Goal: Task Accomplishment & Management: Complete application form

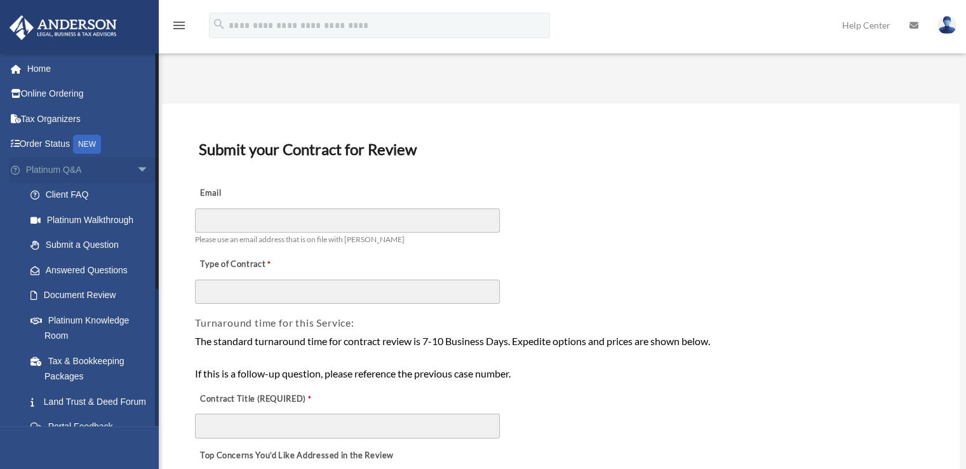
click at [137, 171] on span "arrow_drop_down" at bounding box center [149, 170] width 25 height 26
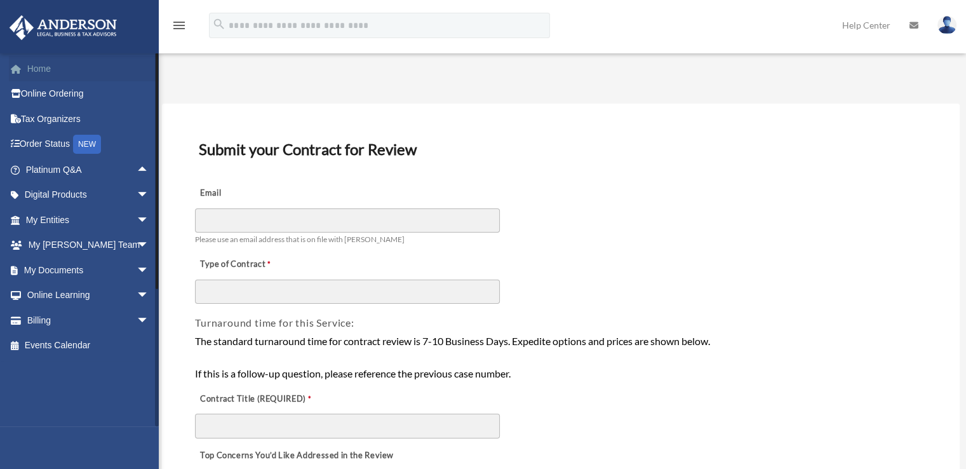
click at [56, 69] on link "Home" at bounding box center [88, 68] width 159 height 25
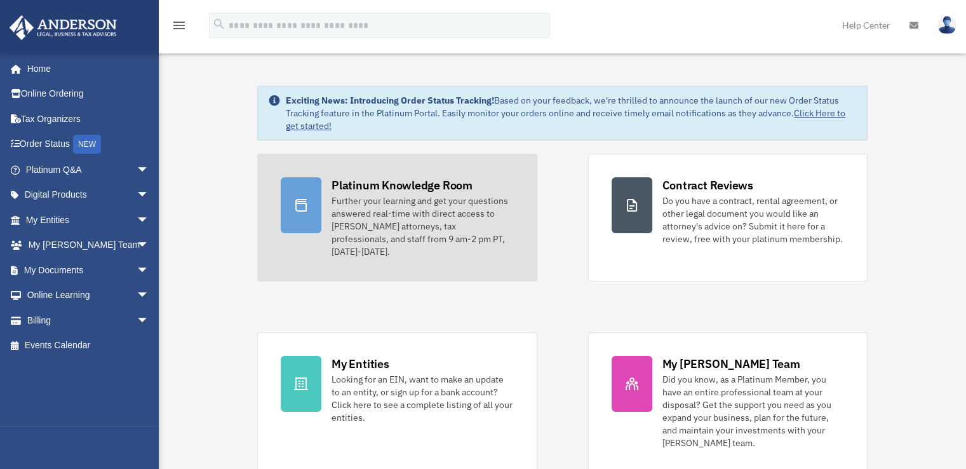
click at [358, 224] on div "Further your learning and get your questions answered real-time with direct acc…" at bounding box center [423, 226] width 182 height 64
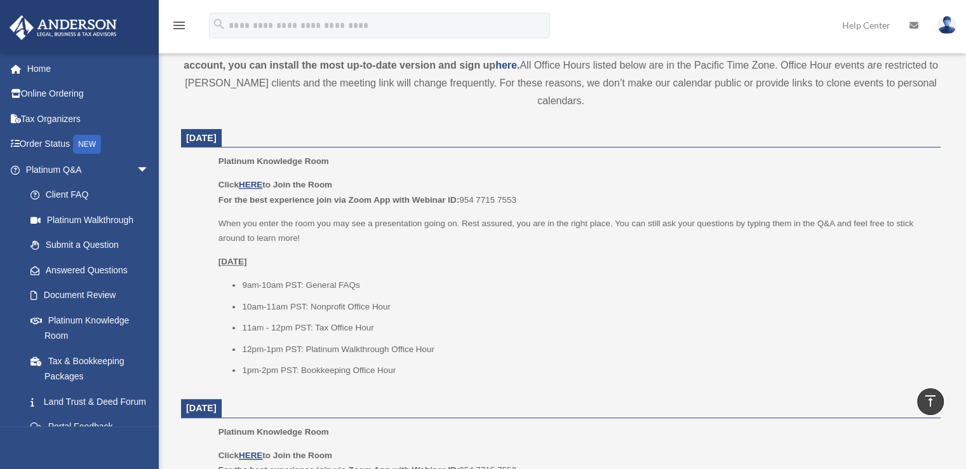
scroll to position [445, 0]
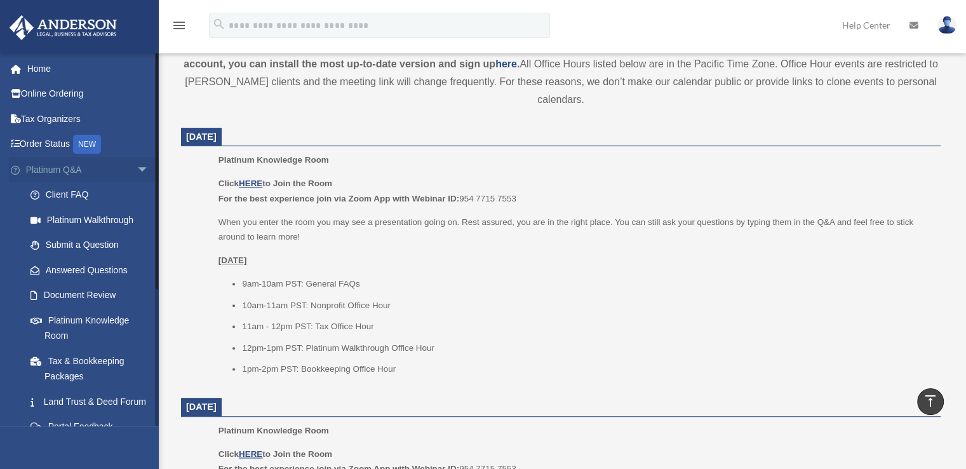
click at [137, 169] on span "arrow_drop_down" at bounding box center [149, 170] width 25 height 26
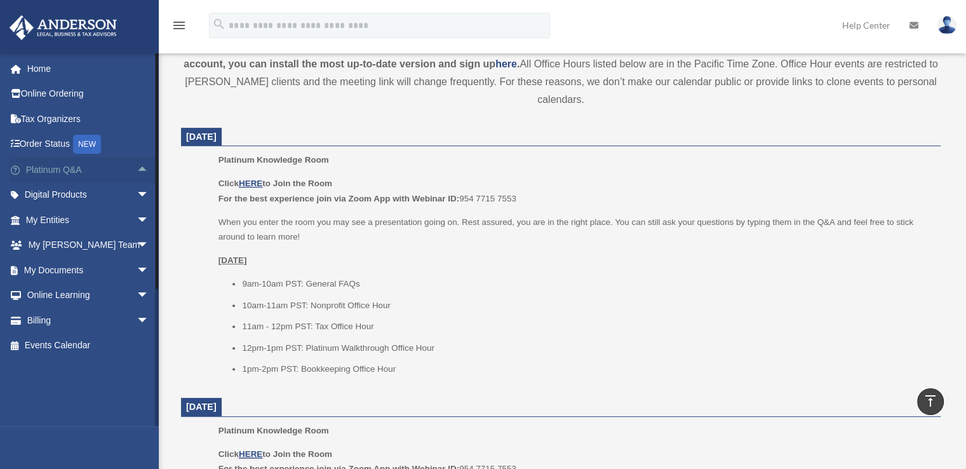
click at [137, 169] on span "arrow_drop_up" at bounding box center [149, 170] width 25 height 26
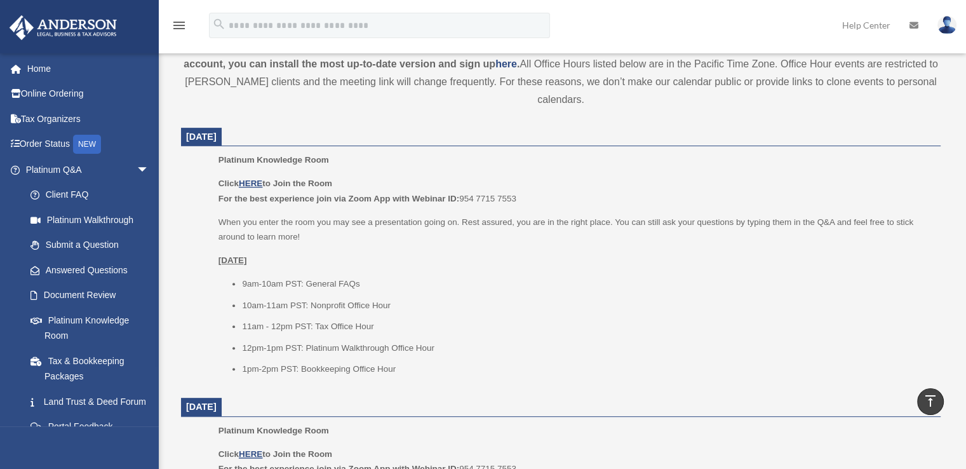
scroll to position [508, 0]
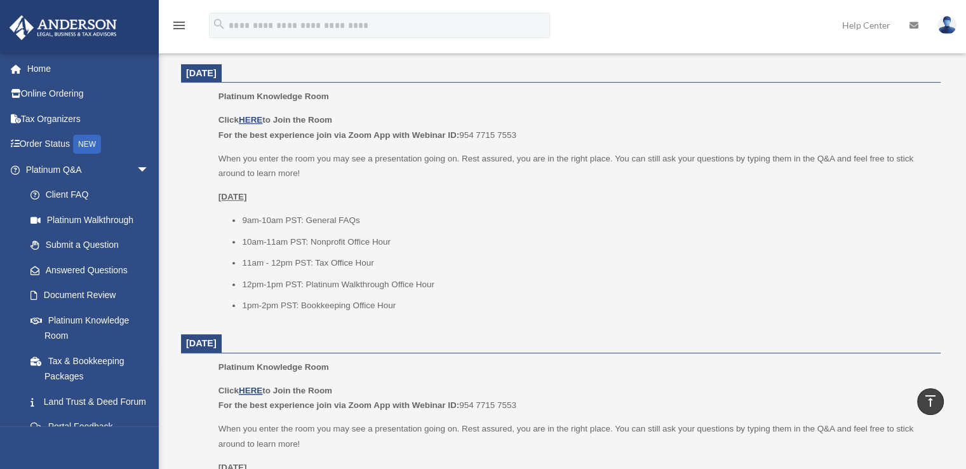
click at [269, 222] on li "9am-10am PST: General FAQs" at bounding box center [587, 220] width 690 height 15
drag, startPoint x: 245, startPoint y: 221, endPoint x: 358, endPoint y: 241, distance: 114.8
click at [358, 241] on ul "9am-10am PST: General FAQs 10am-11am PST: Nonprofit Office Hour 11am - 12pm PST…" at bounding box center [575, 263] width 713 height 100
click at [360, 244] on li "10am-11am PST: Nonprofit Office Hour" at bounding box center [587, 241] width 690 height 15
click at [389, 281] on li "12pm-1pm PST: Platinum Walkthrough Office Hour" at bounding box center [587, 284] width 690 height 15
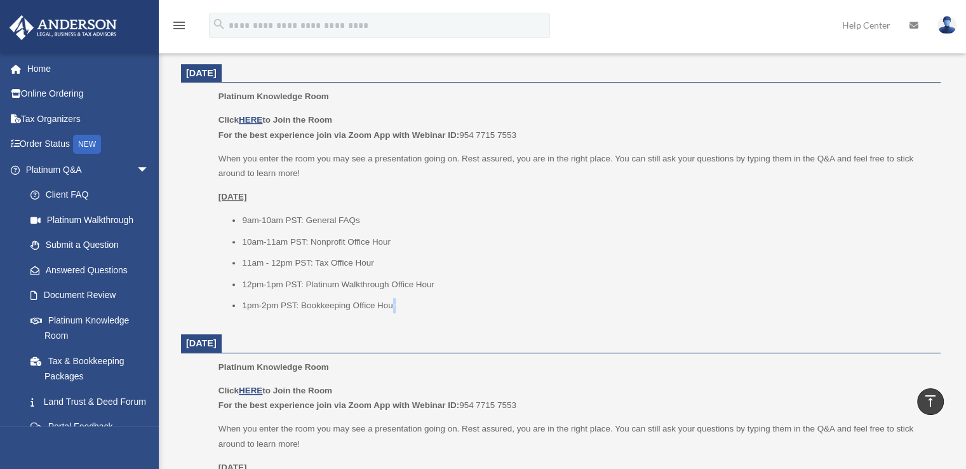
click at [394, 304] on li "1pm-2pm PST: Bookkeeping Office Hour" at bounding box center [587, 305] width 690 height 15
click at [399, 304] on li "1pm-2pm PST: Bookkeeping Office Hour" at bounding box center [587, 305] width 690 height 15
click at [398, 304] on li "1pm-2pm PST: Bookkeeping Office Hour" at bounding box center [587, 305] width 690 height 15
click at [384, 305] on li "1pm-2pm PST: Bookkeeping Office Hour" at bounding box center [587, 305] width 690 height 15
click at [398, 311] on li "1pm-2pm PST: Bookkeeping Office Hour" at bounding box center [587, 305] width 690 height 15
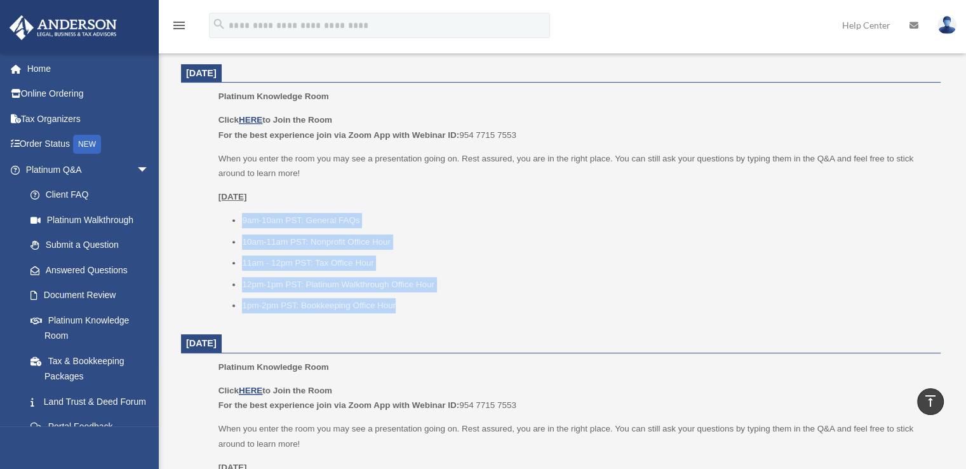
drag, startPoint x: 404, startPoint y: 306, endPoint x: 241, endPoint y: 212, distance: 187.8
click at [241, 212] on div "Click HERE to Join the Room For the best experience join via Zoom App with Webi…" at bounding box center [575, 212] width 713 height 200
click at [257, 236] on li "10am-11am PST: Nonprofit Office Hour" at bounding box center [587, 241] width 690 height 15
click at [258, 241] on li "10am-11am PST: Nonprofit Office Hour" at bounding box center [587, 241] width 690 height 15
drag, startPoint x: 245, startPoint y: 217, endPoint x: 380, endPoint y: 273, distance: 147.0
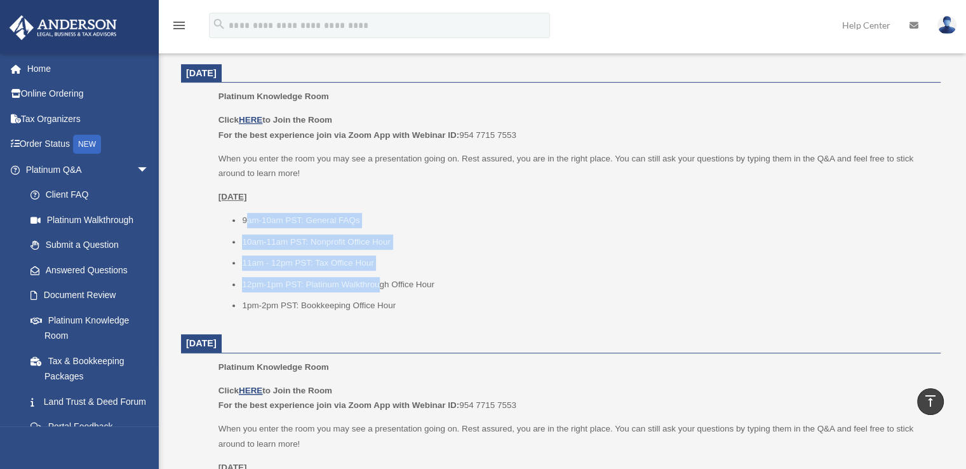
click at [380, 273] on ul "9am-10am PST: General FAQs 10am-11am PST: Nonprofit Office Hour 11am - 12pm PST…" at bounding box center [575, 263] width 713 height 100
click at [381, 273] on ul "9am-10am PST: General FAQs 10am-11am PST: Nonprofit Office Hour 11am - 12pm PST…" at bounding box center [575, 263] width 713 height 100
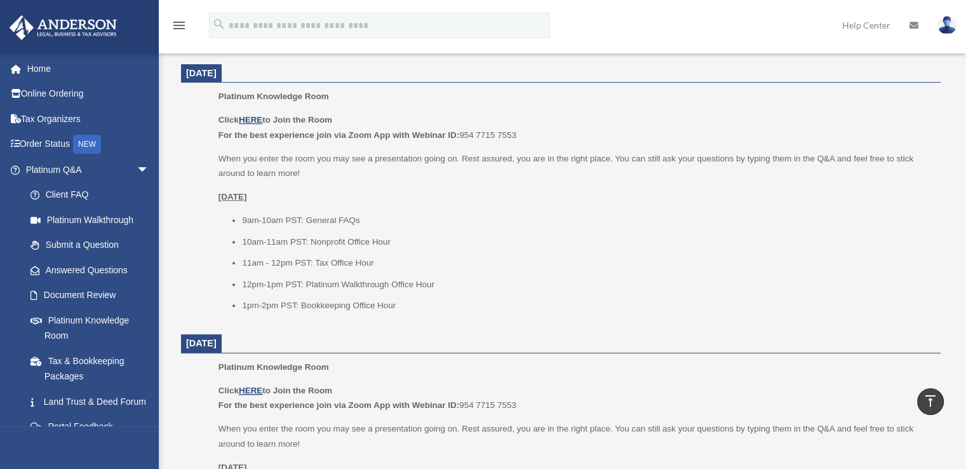
click at [425, 307] on li "1pm-2pm PST: Bookkeeping Office Hour" at bounding box center [587, 305] width 690 height 15
drag, startPoint x: 394, startPoint y: 300, endPoint x: 365, endPoint y: 286, distance: 32.4
click at [365, 286] on ul "9am-10am PST: General FAQs 10am-11am PST: Nonprofit Office Hour 11am - 12pm PST…" at bounding box center [575, 263] width 713 height 100
click at [365, 286] on li "12pm-1pm PST: Platinum Walkthrough Office Hour" at bounding box center [587, 284] width 690 height 15
click at [403, 308] on li "1pm-2pm PST: Bookkeeping Office Hour" at bounding box center [587, 305] width 690 height 15
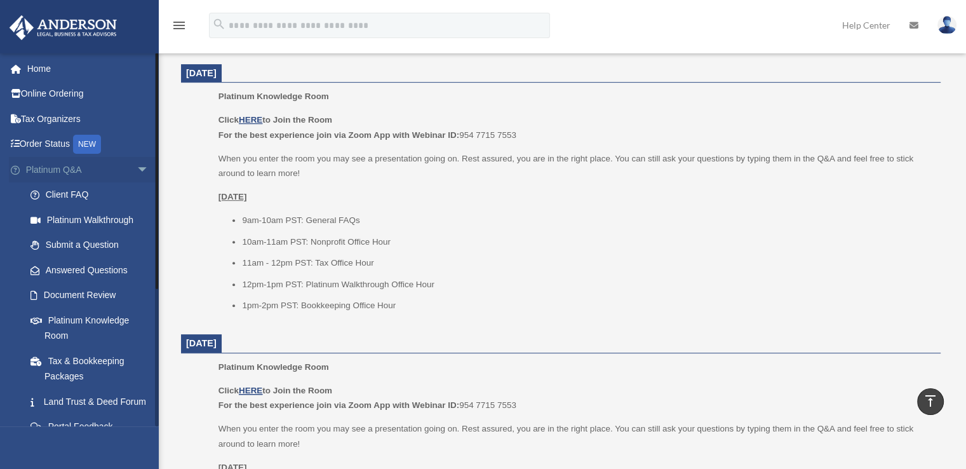
click at [137, 173] on span "arrow_drop_down" at bounding box center [149, 170] width 25 height 26
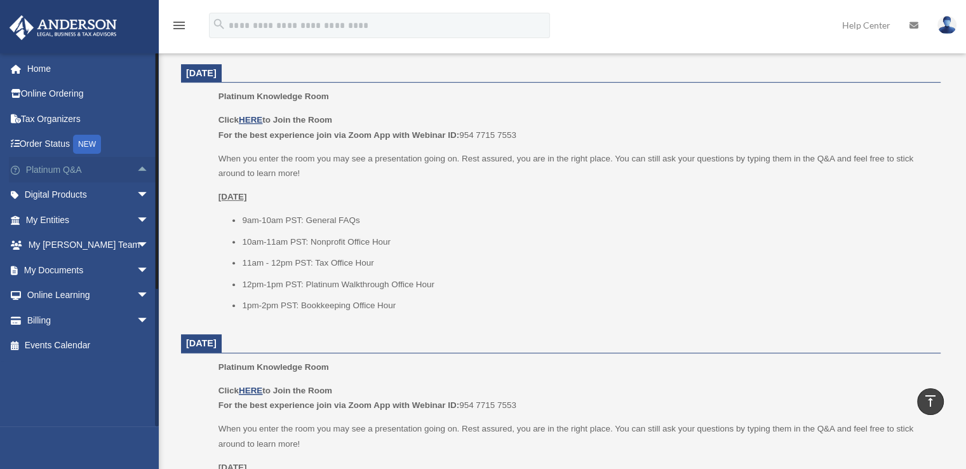
click at [137, 173] on span "arrow_drop_up" at bounding box center [149, 170] width 25 height 26
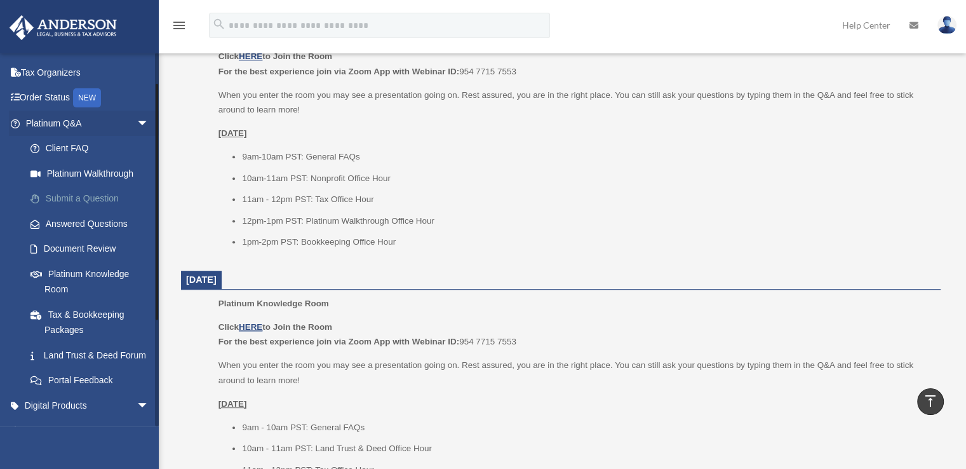
scroll to position [64, 0]
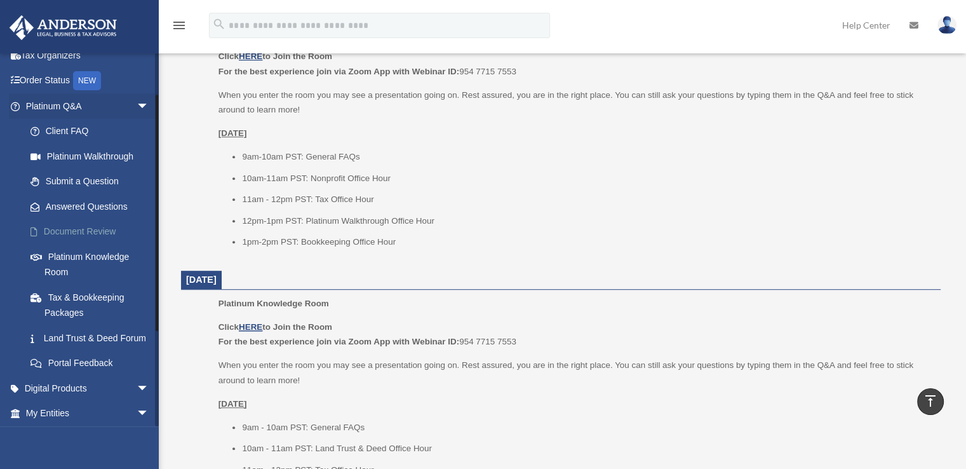
click at [74, 223] on link "Document Review" at bounding box center [93, 231] width 151 height 25
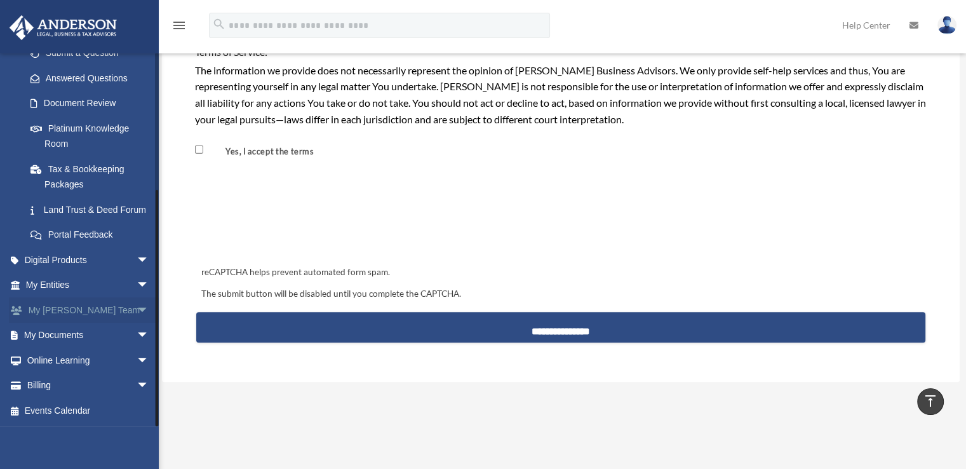
scroll to position [1143, 0]
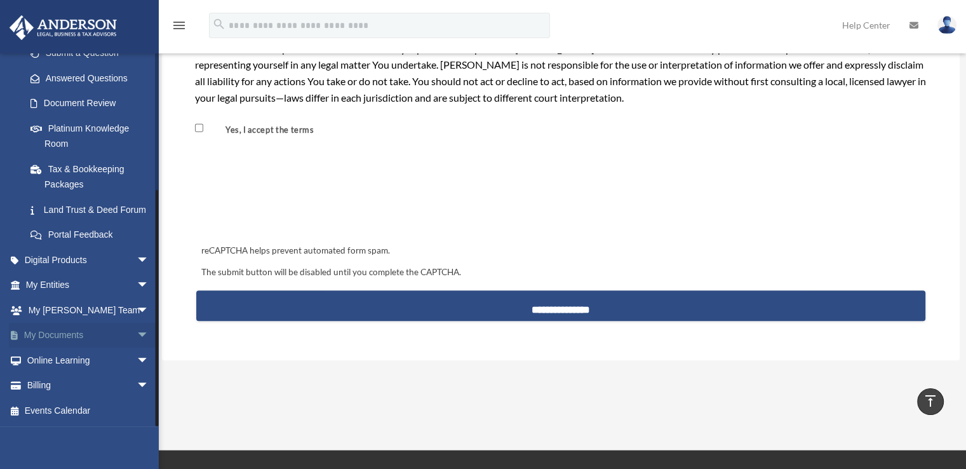
click at [137, 337] on span "arrow_drop_down" at bounding box center [149, 336] width 25 height 26
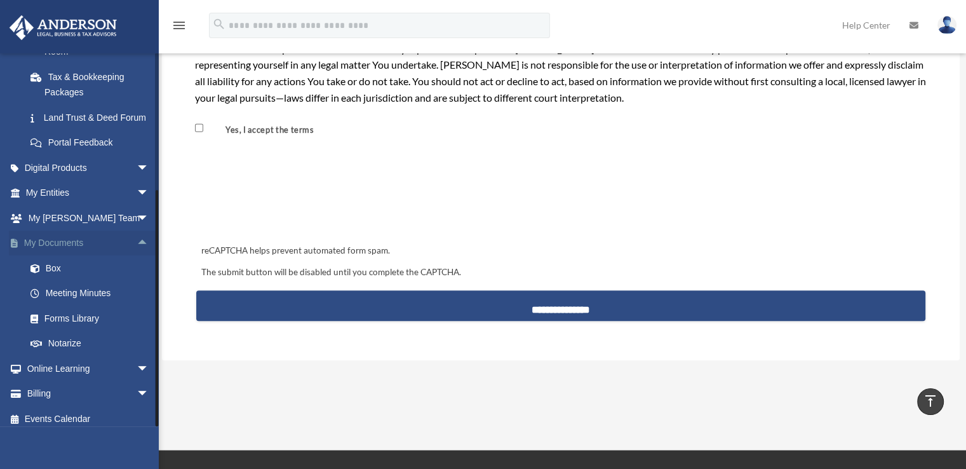
scroll to position [307, 0]
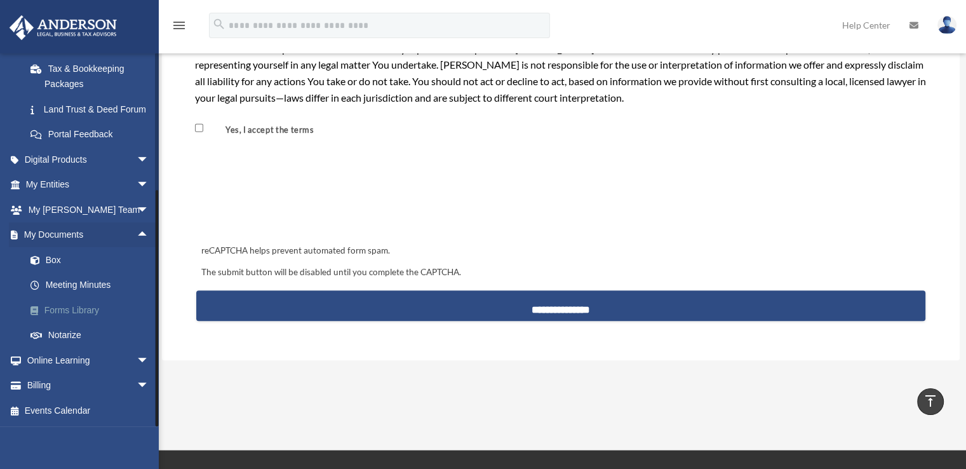
click at [64, 311] on link "Forms Library" at bounding box center [93, 309] width 151 height 25
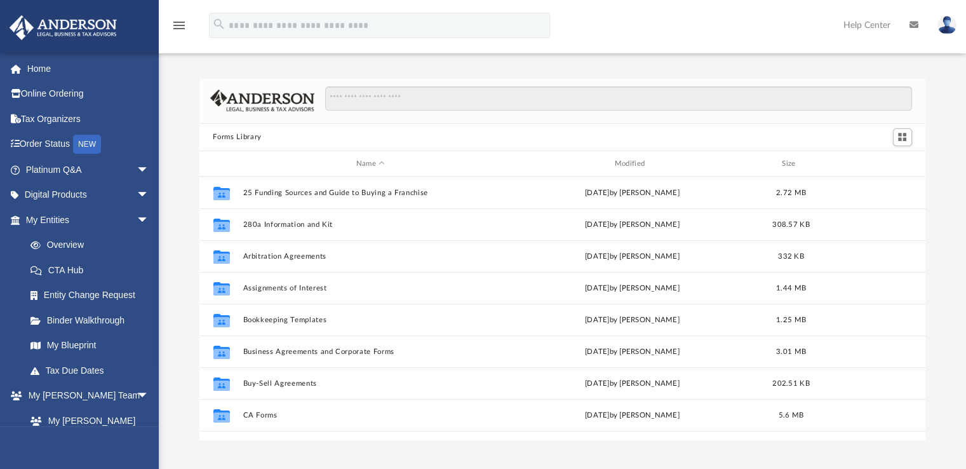
scroll to position [279, 717]
click at [137, 189] on span "arrow_drop_down" at bounding box center [149, 195] width 25 height 26
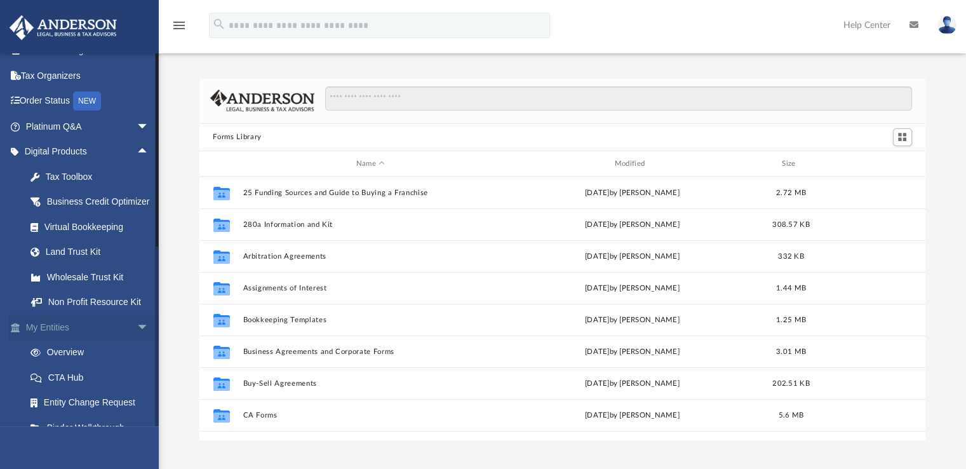
scroll to position [0, 0]
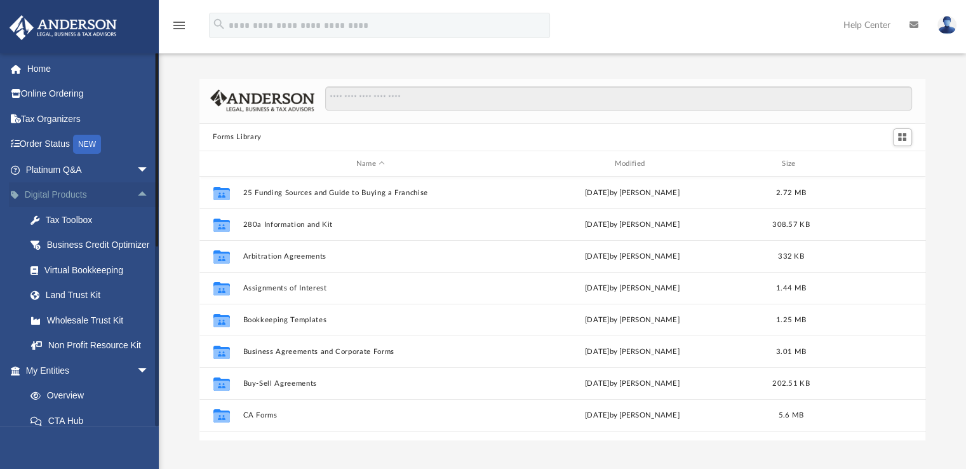
click at [137, 200] on span "arrow_drop_up" at bounding box center [149, 195] width 25 height 26
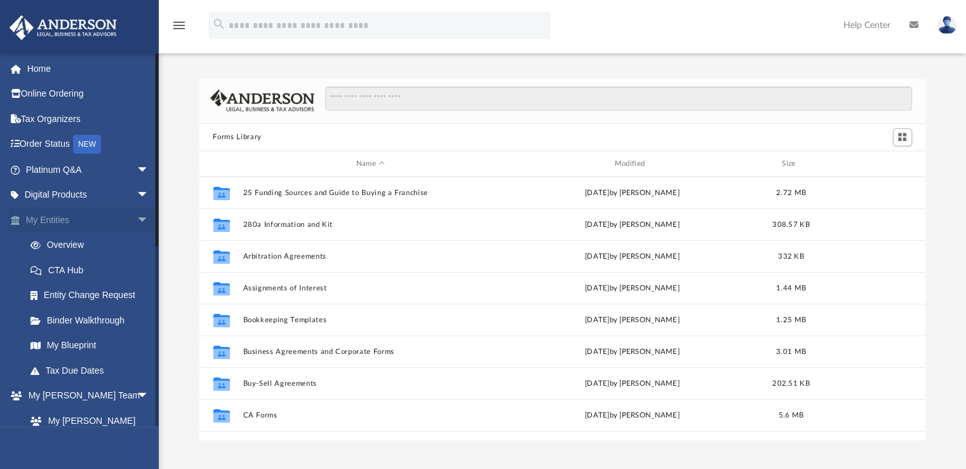
click at [137, 213] on span "arrow_drop_down" at bounding box center [149, 220] width 25 height 26
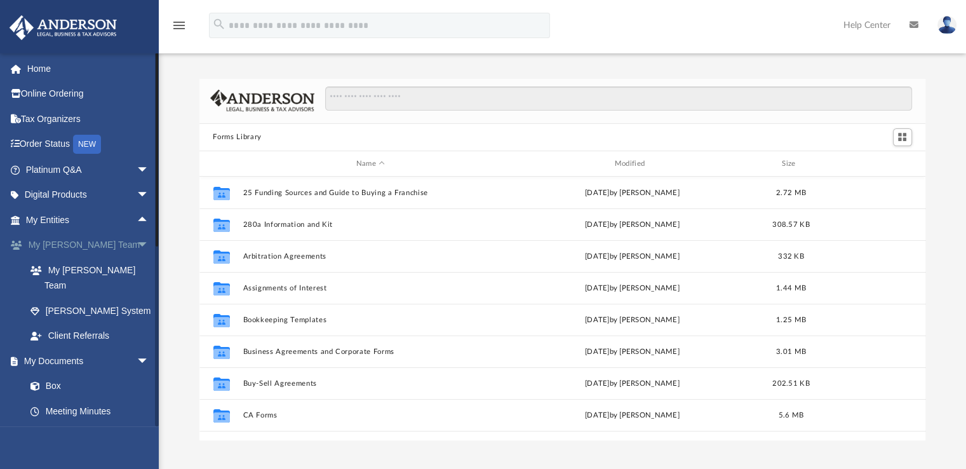
click at [137, 243] on span "arrow_drop_down" at bounding box center [149, 245] width 25 height 26
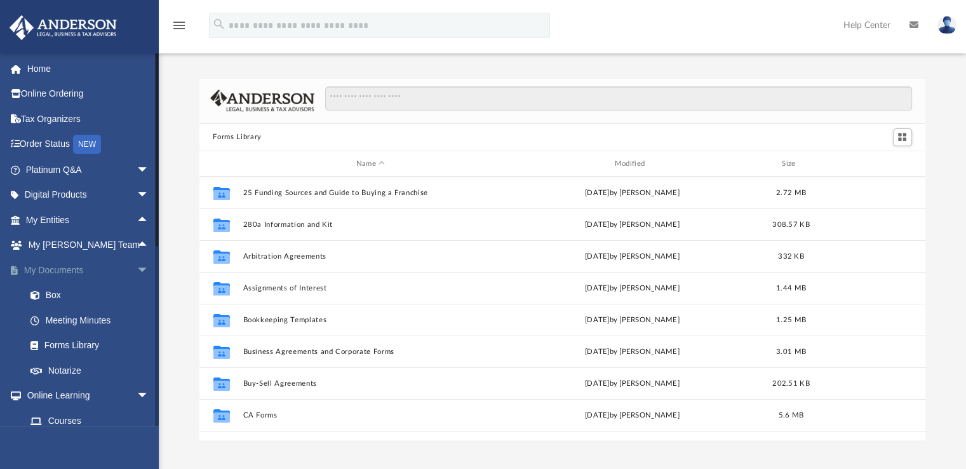
click at [137, 264] on span "arrow_drop_down" at bounding box center [149, 270] width 25 height 26
click at [138, 284] on span "arrow_drop_down" at bounding box center [149, 296] width 25 height 26
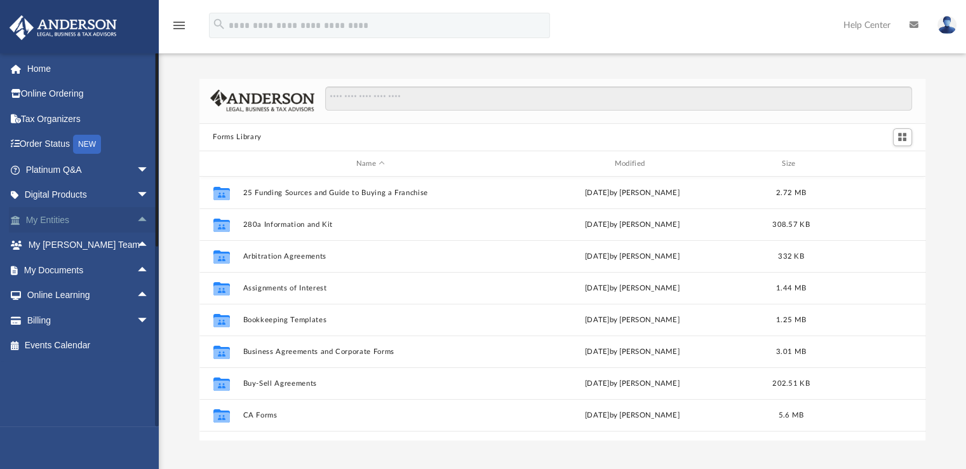
click at [137, 217] on span "arrow_drop_up" at bounding box center [149, 220] width 25 height 26
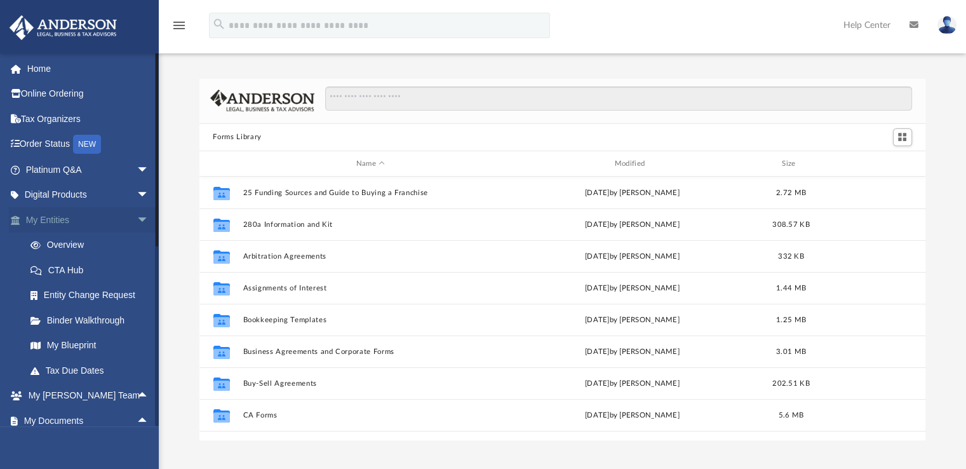
click at [137, 221] on span "arrow_drop_down" at bounding box center [149, 220] width 25 height 26
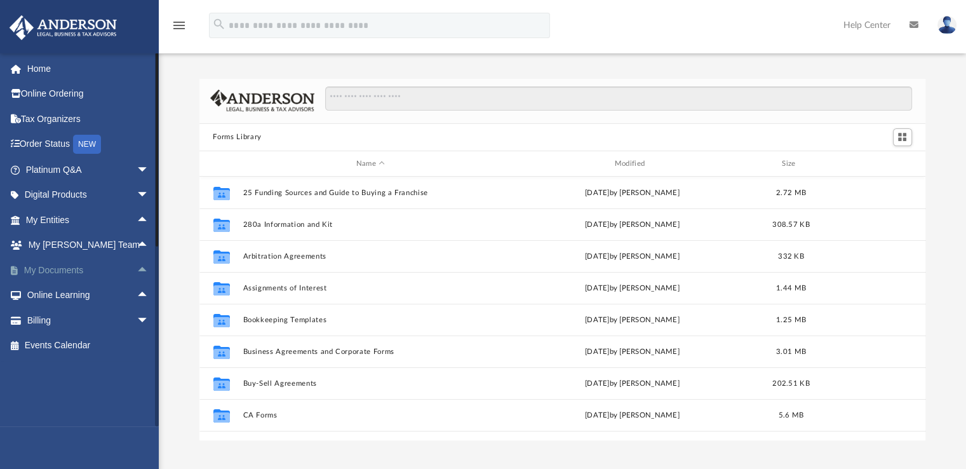
click at [137, 273] on span "arrow_drop_up" at bounding box center [149, 270] width 25 height 26
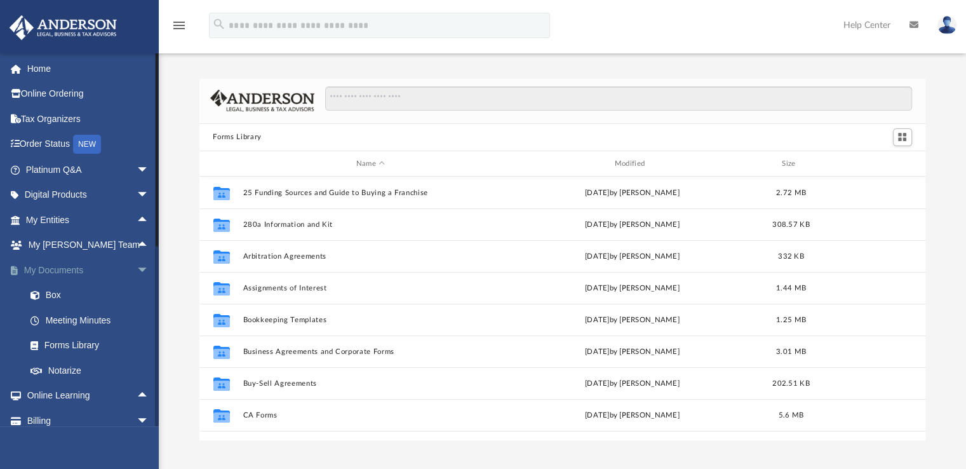
click at [137, 273] on span "arrow_drop_down" at bounding box center [149, 270] width 25 height 26
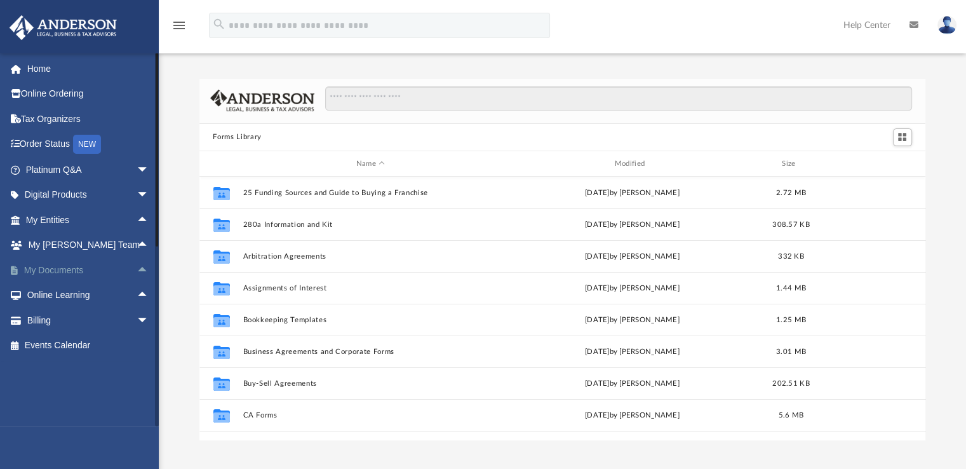
click at [137, 273] on span "arrow_drop_up" at bounding box center [149, 270] width 25 height 26
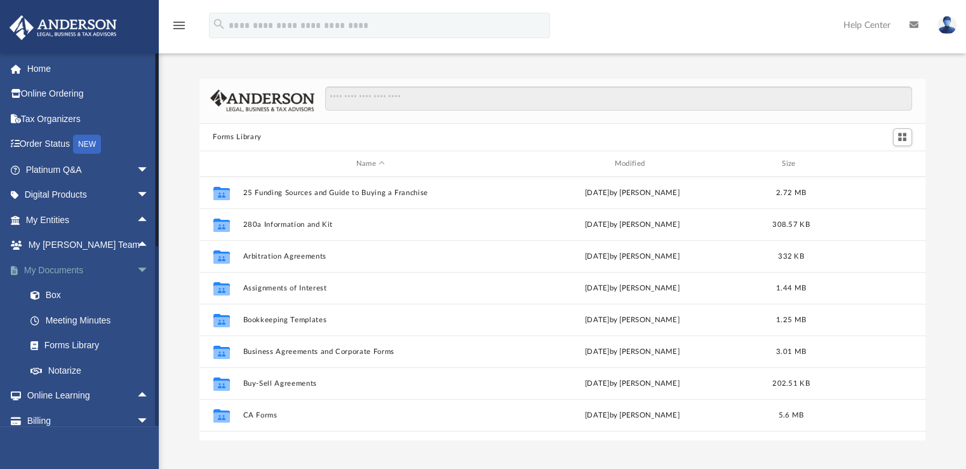
click at [137, 273] on span "arrow_drop_down" at bounding box center [149, 270] width 25 height 26
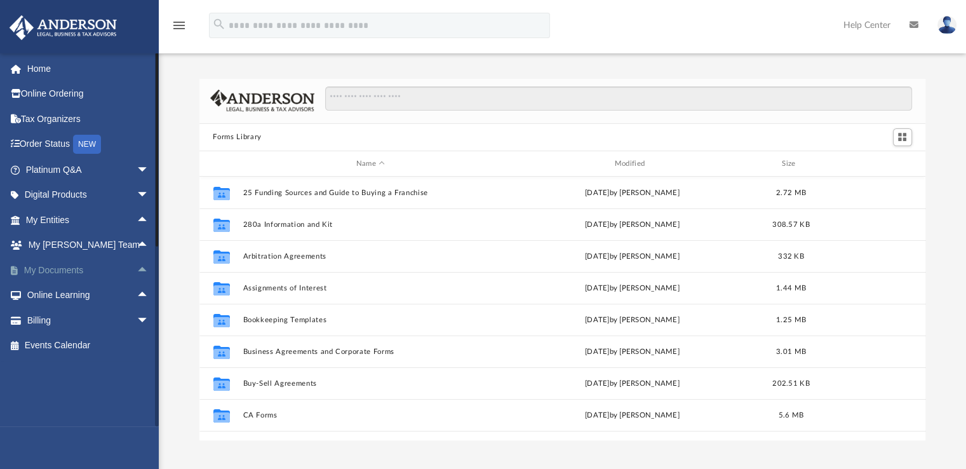
click at [137, 273] on span "arrow_drop_up" at bounding box center [149, 270] width 25 height 26
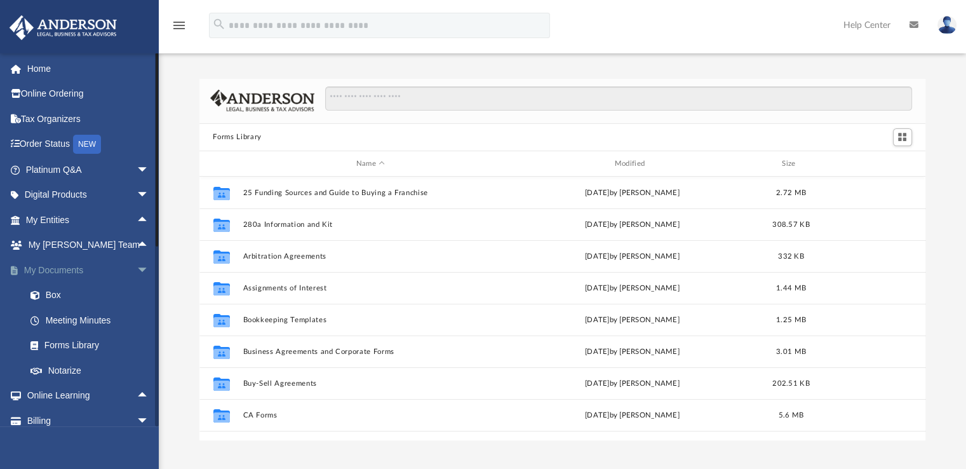
click at [137, 270] on span "arrow_drop_down" at bounding box center [149, 270] width 25 height 26
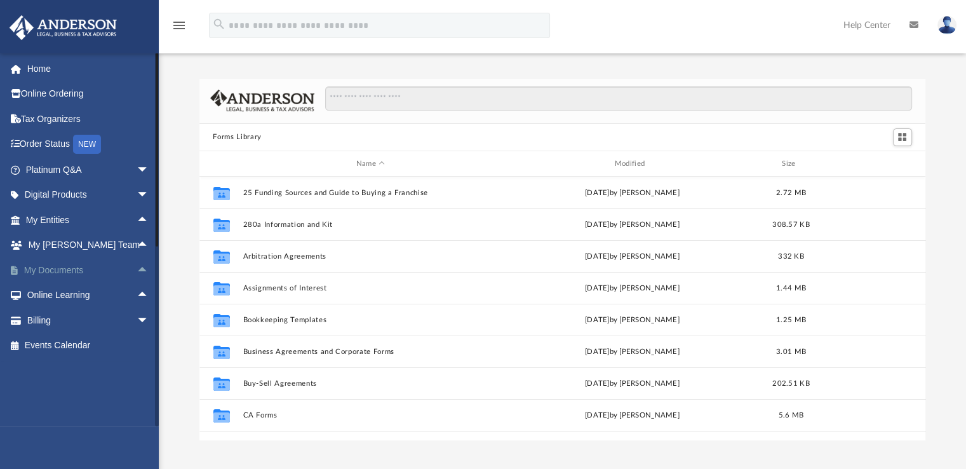
click at [137, 270] on span "arrow_drop_up" at bounding box center [149, 270] width 25 height 26
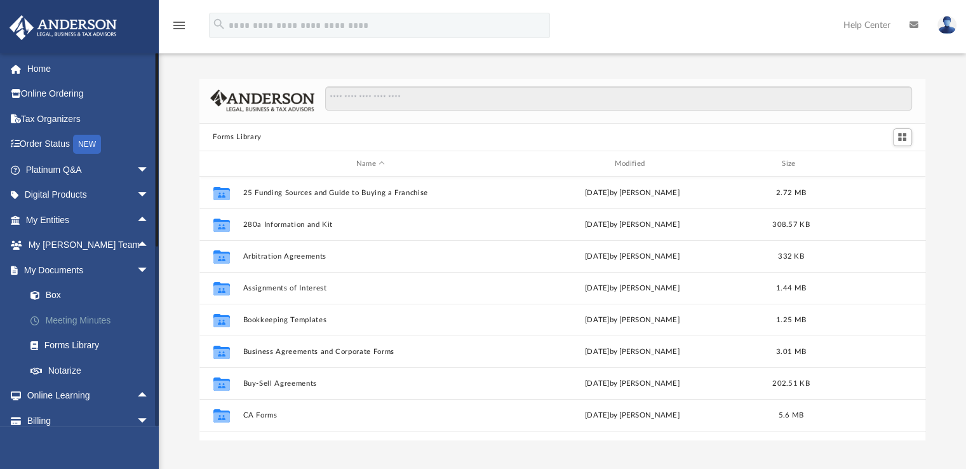
click at [92, 319] on link "Meeting Minutes" at bounding box center [93, 319] width 151 height 25
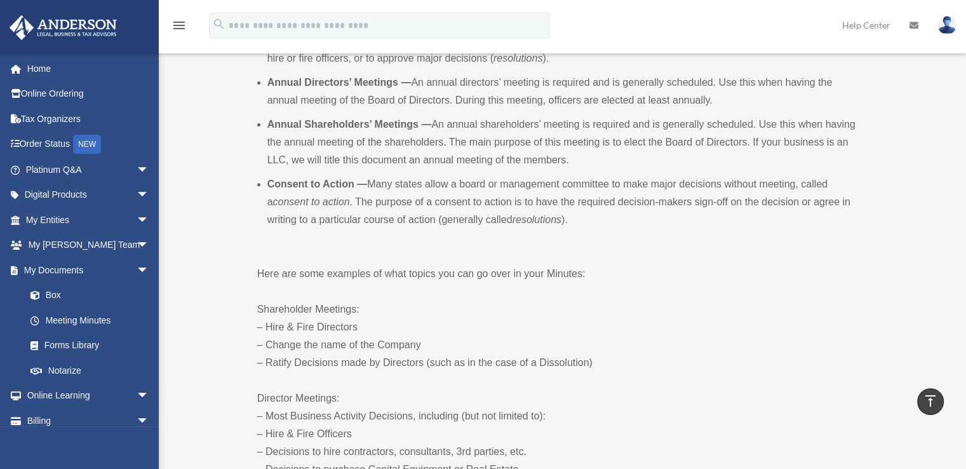
scroll to position [508, 0]
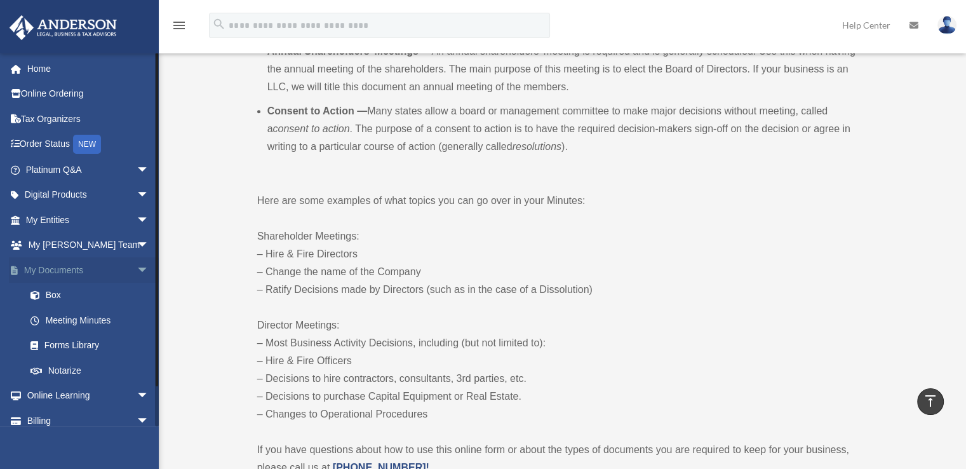
click at [137, 267] on span "arrow_drop_down" at bounding box center [149, 270] width 25 height 26
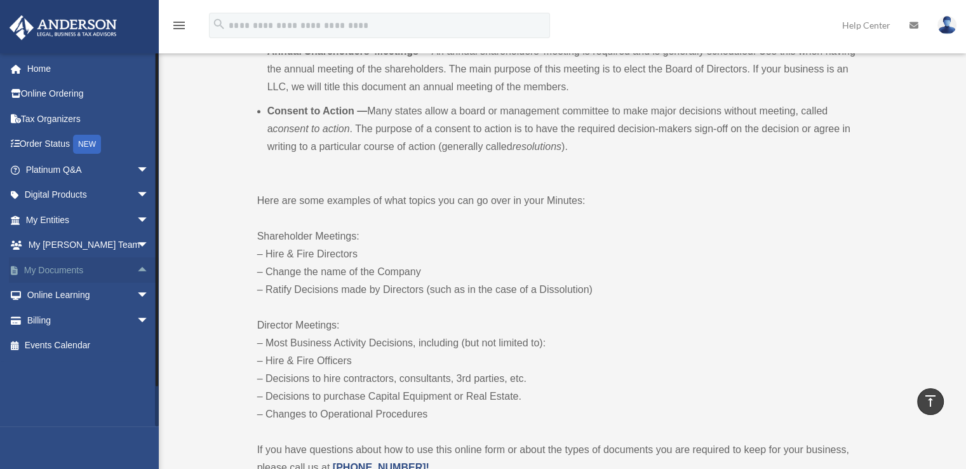
click at [137, 267] on span "arrow_drop_up" at bounding box center [149, 270] width 25 height 26
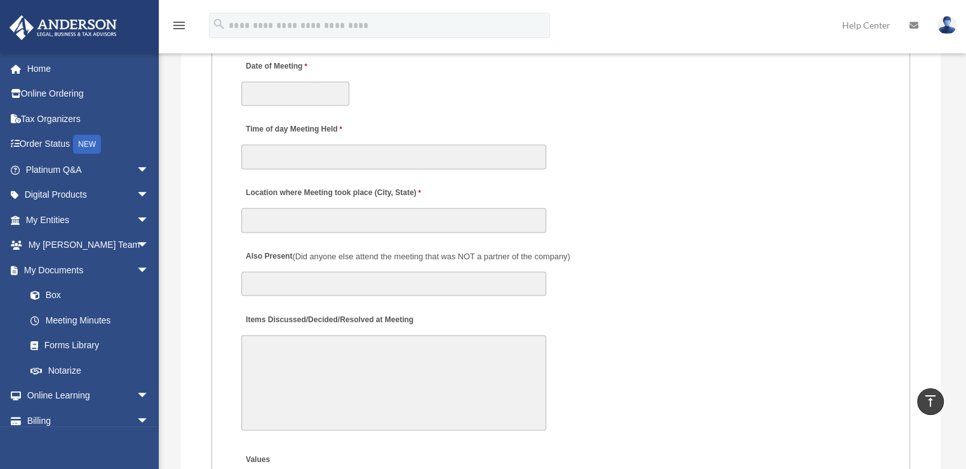
scroll to position [1969, 0]
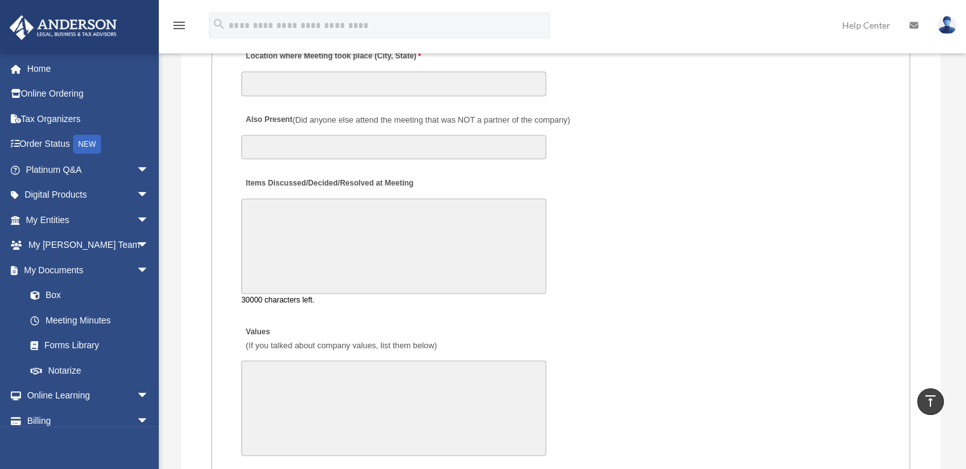
click at [278, 246] on textarea "Items Discussed/Decided/Resolved at Meeting" at bounding box center [393, 245] width 305 height 95
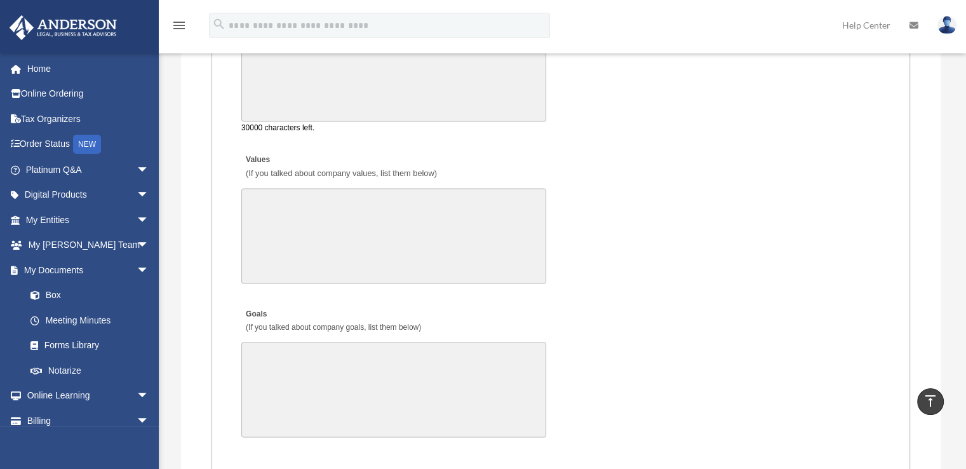
scroll to position [2033, 0]
